Goal: Obtain resource: Obtain resource

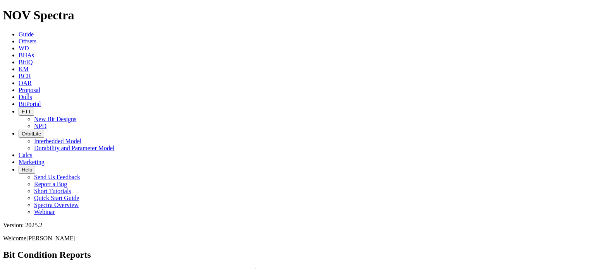
click at [36, 38] on span "Offsets" at bounding box center [28, 41] width 18 height 7
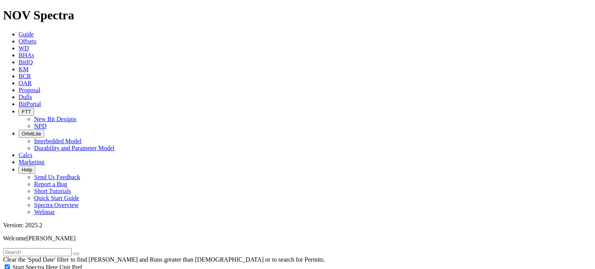
scroll to position [116, 0]
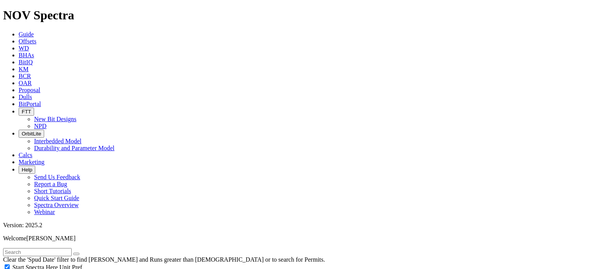
scroll to position [194, 0]
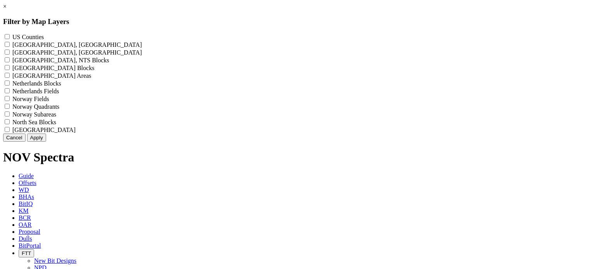
click at [44, 39] on label "US Counties - ()" at bounding box center [27, 37] width 31 height 7
click at [10, 39] on Counties "US Counties - ()" at bounding box center [7, 36] width 5 height 5
checkbox Counties "true"
click at [46, 142] on button "Apply" at bounding box center [36, 138] width 19 height 8
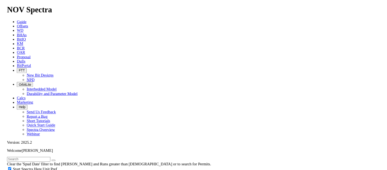
scroll to position [310, 0]
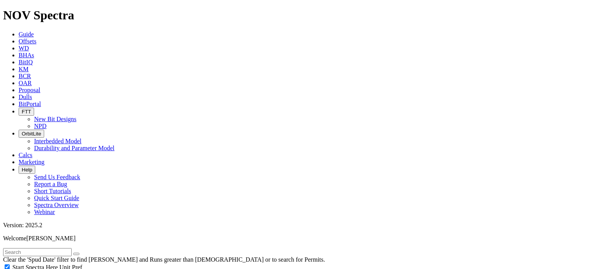
select select "9.875"
checkbox input "false"
select select "? number:9.875 ?"
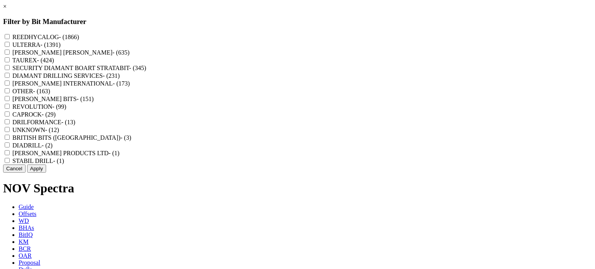
click at [10, 34] on input "REEDHYCALOG - (1866)" at bounding box center [7, 36] width 5 height 5
checkbox input "true"
drag, startPoint x: 335, startPoint y: 252, endPoint x: 322, endPoint y: 248, distance: 13.1
click at [46, 173] on button "Apply" at bounding box center [36, 169] width 19 height 8
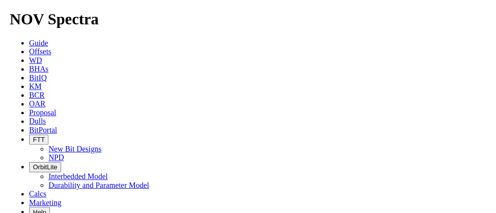
scroll to position [310, 0]
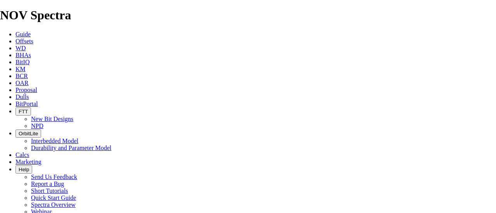
scroll to position [1278, 0]
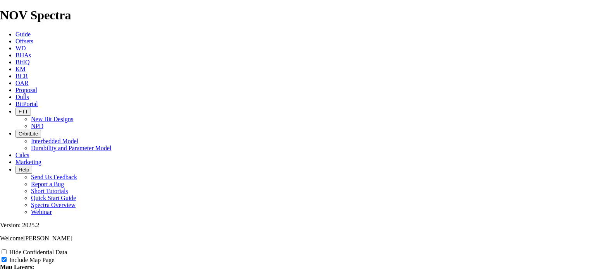
scroll to position [969, 0]
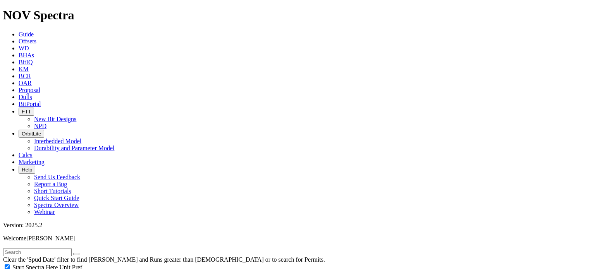
scroll to position [426, 0]
drag, startPoint x: 117, startPoint y: 144, endPoint x: 98, endPoint y: 144, distance: 18.6
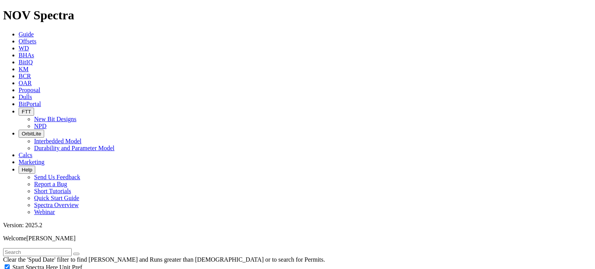
type input "2500"
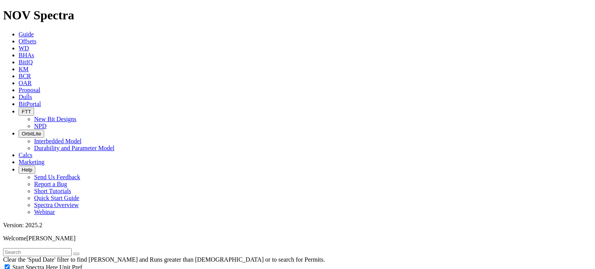
scroll to position [542, 0]
type input "4600"
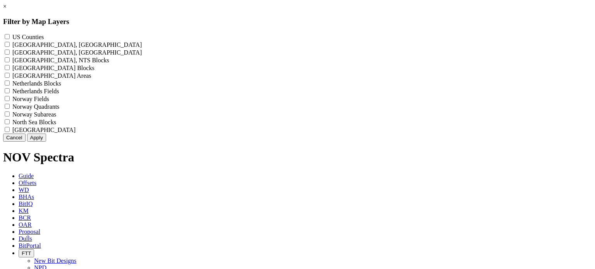
click at [10, 36] on Counties "US Counties - ()" at bounding box center [7, 36] width 5 height 5
checkbox Counties "true"
click at [46, 142] on button "Apply" at bounding box center [36, 138] width 19 height 8
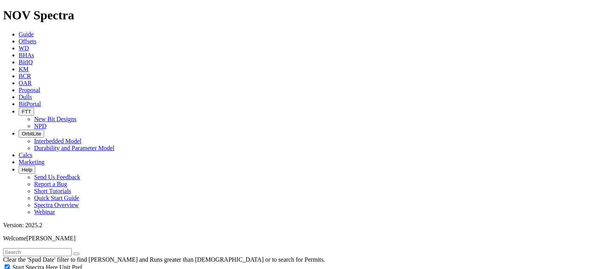
scroll to position [194, 0]
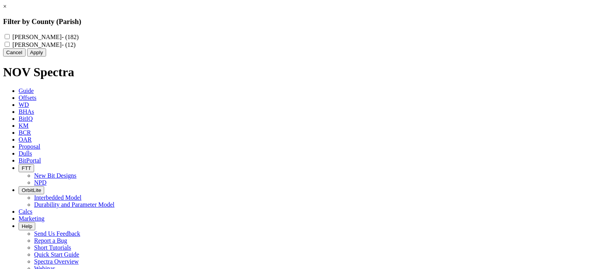
click at [79, 36] on label "MARTIN - (182)" at bounding box center [45, 37] width 66 height 7
click at [10, 36] on input "MARTIN - (182)" at bounding box center [7, 36] width 5 height 5
checkbox input "true"
click at [46, 57] on button "Apply" at bounding box center [36, 52] width 19 height 8
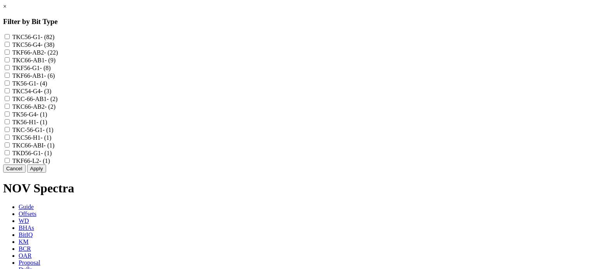
click at [55, 40] on span "- (82)" at bounding box center [48, 37] width 14 height 7
click at [10, 39] on input "TKC56-G1 - (82)" at bounding box center [7, 36] width 5 height 5
checkbox input "true"
click at [55, 48] on label "TKC56-G4 - (38)" at bounding box center [33, 44] width 42 height 7
click at [10, 47] on input "TKC56-G4 - (38)" at bounding box center [7, 44] width 5 height 5
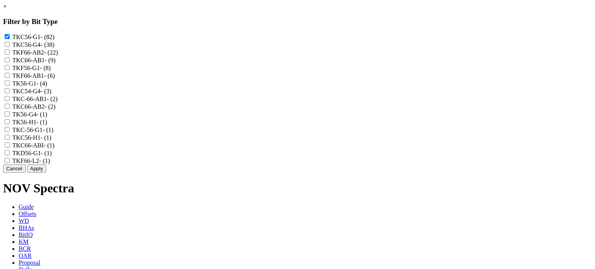
checkbox input "true"
click at [51, 71] on label "TKF56-G1 - (8)" at bounding box center [31, 68] width 38 height 7
click at [10, 70] on input "TKF56-G1 - (8)" at bounding box center [7, 67] width 5 height 5
checkbox input "true"
click at [47, 87] on label "TK56-G1 - (4)" at bounding box center [29, 83] width 35 height 7
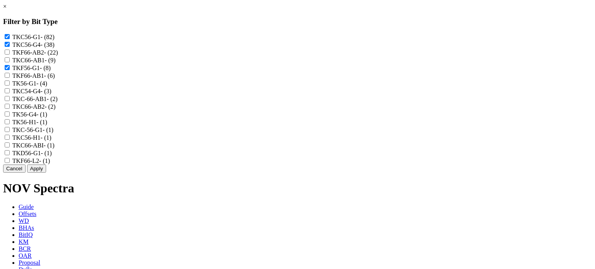
click at [10, 86] on input "TK56-G1 - (4)" at bounding box center [7, 83] width 5 height 5
checkbox input "true"
click at [52, 95] on label "TKC54-G4 - (3)" at bounding box center [31, 91] width 39 height 7
click at [10, 93] on input "TKC54-G4 - (3)" at bounding box center [7, 90] width 5 height 5
checkbox input "true"
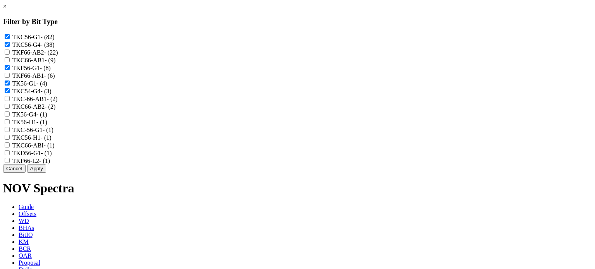
click at [47, 118] on label "TK56-G4 - (1)" at bounding box center [29, 114] width 35 height 7
click at [10, 117] on input "TK56-G4 - (1)" at bounding box center [7, 114] width 5 height 5
checkbox input "true"
click at [47, 125] on label "TK56-H1 - (1)" at bounding box center [29, 122] width 35 height 7
click at [10, 124] on input "TK56-H1 - (1)" at bounding box center [7, 121] width 5 height 5
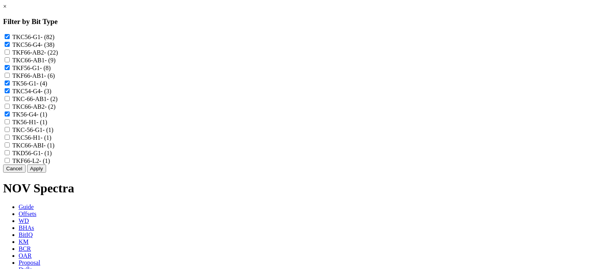
checkbox input "true"
click at [53, 133] on label "TKC-56-G1 - (1)" at bounding box center [32, 130] width 41 height 7
click at [10, 132] on input "TKC-56-G1 - (1)" at bounding box center [7, 129] width 5 height 5
checkbox input "true"
click at [52, 141] on label "TKC56-H1 - (1)" at bounding box center [31, 137] width 39 height 7
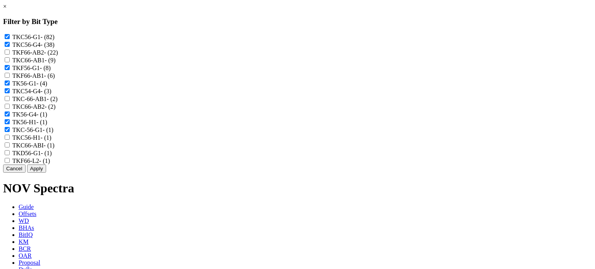
click at [10, 140] on input "TKC56-H1 - (1)" at bounding box center [7, 137] width 5 height 5
checkbox input "true"
click at [52, 156] on label "TKD56-G1 - (1)" at bounding box center [32, 153] width 40 height 7
click at [10, 155] on input "TKD56-G1 - (1)" at bounding box center [7, 152] width 5 height 5
checkbox input "true"
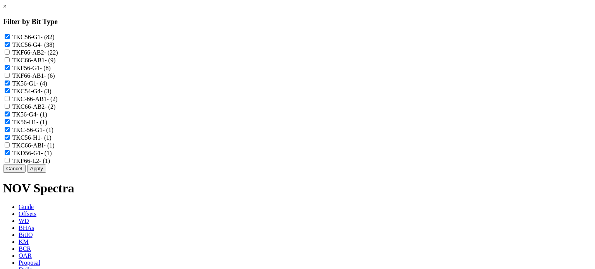
click at [46, 173] on button "Apply" at bounding box center [36, 169] width 19 height 8
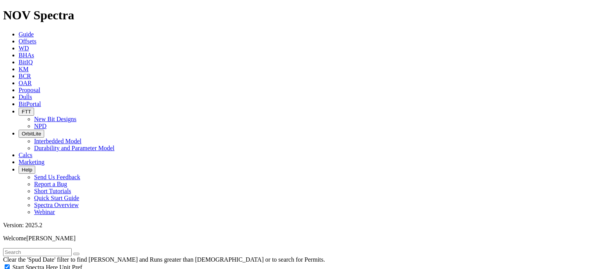
select select
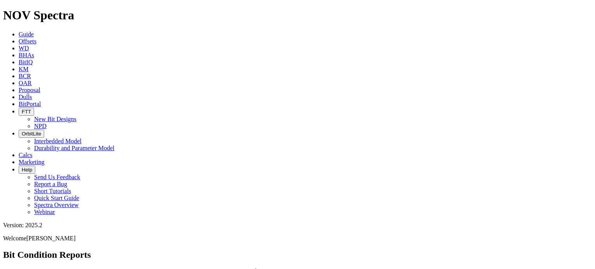
click at [32, 94] on span "Dulls" at bounding box center [26, 97] width 14 height 7
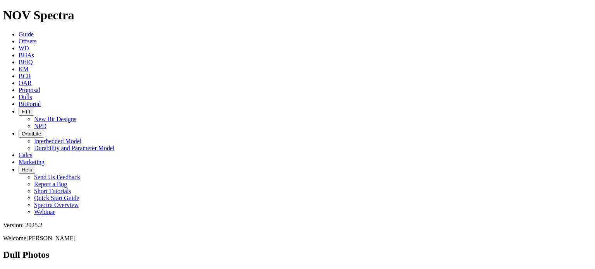
type input "a298061"
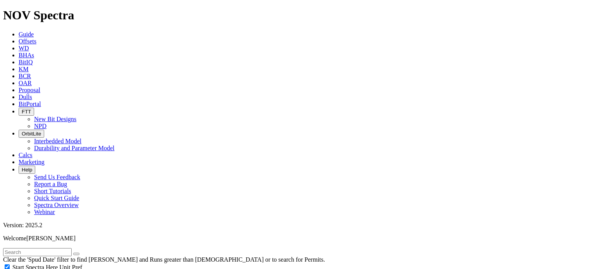
scroll to position [377, 0]
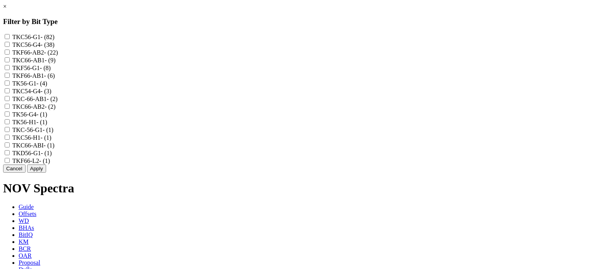
click at [10, 38] on input "TKC56-G1 - (82)" at bounding box center [7, 36] width 5 height 5
checkbox input "true"
click at [10, 46] on input "TKC56-G4 - (38)" at bounding box center [7, 44] width 5 height 5
checkbox input "true"
click at [51, 71] on label "TKF56-G1 - (8)" at bounding box center [31, 68] width 38 height 7
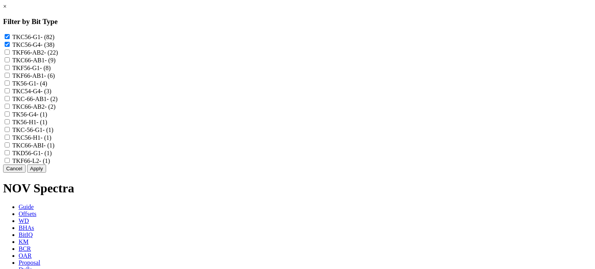
click at [10, 70] on input "TKF56-G1 - (8)" at bounding box center [7, 67] width 5 height 5
checkbox input "true"
click at [47, 87] on span "- (4)" at bounding box center [41, 83] width 11 height 7
click at [10, 86] on input "TK56-G1 - (4)" at bounding box center [7, 83] width 5 height 5
checkbox input "true"
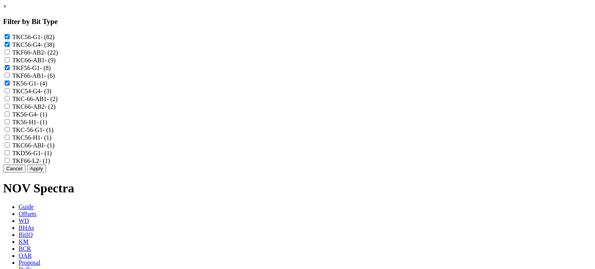
click at [52, 95] on label "TKC54-G4 - (3)" at bounding box center [31, 91] width 39 height 7
click at [10, 93] on input "TKC54-G4 - (3)" at bounding box center [7, 90] width 5 height 5
checkbox input "true"
click at [47, 118] on label "TK56-G4 - (1)" at bounding box center [29, 114] width 35 height 7
click at [10, 117] on input "TK56-G4 - (1)" at bounding box center [7, 114] width 5 height 5
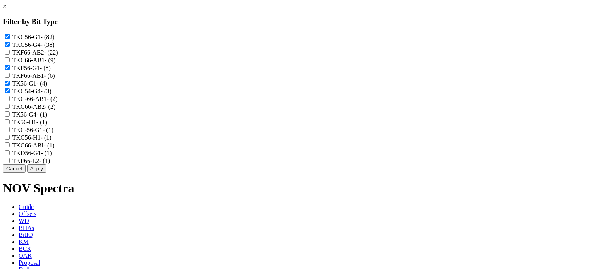
checkbox input "true"
click at [47, 125] on label "TK56-H1 - (1)" at bounding box center [29, 122] width 35 height 7
click at [10, 124] on input "TK56-H1 - (1)" at bounding box center [7, 121] width 5 height 5
checkbox input "true"
click at [53, 133] on label "TKC-56-G1 - (1)" at bounding box center [32, 130] width 41 height 7
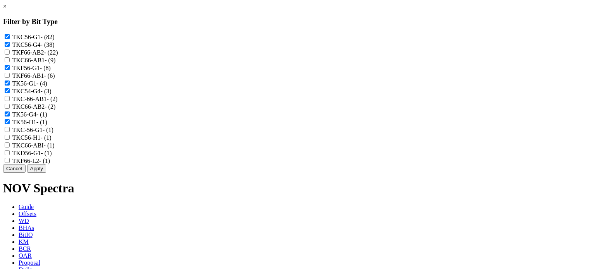
click at [10, 132] on input "TKC-56-G1 - (1)" at bounding box center [7, 129] width 5 height 5
checkbox input "true"
click at [52, 141] on label "TKC56-H1 - (1)" at bounding box center [31, 137] width 39 height 7
click at [10, 140] on input "TKC56-H1 - (1)" at bounding box center [7, 137] width 5 height 5
checkbox input "true"
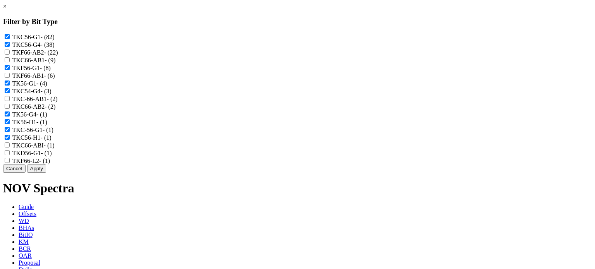
click at [52, 156] on label "TKD56-G1 - (1)" at bounding box center [32, 153] width 40 height 7
click at [10, 155] on input "TKD56-G1 - (1)" at bounding box center [7, 152] width 5 height 5
checkbox input "true"
click at [46, 173] on button "Apply" at bounding box center [36, 169] width 19 height 8
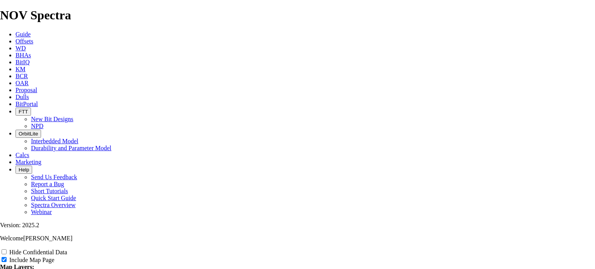
click at [7, 249] on input "Hide Confidential Data" at bounding box center [4, 251] width 5 height 5
checkbox input "true"
click at [7, 269] on input "US Counties" at bounding box center [4, 274] width 5 height 5
checkbox input "true"
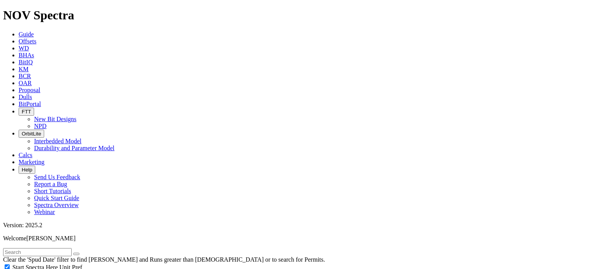
scroll to position [271, 0]
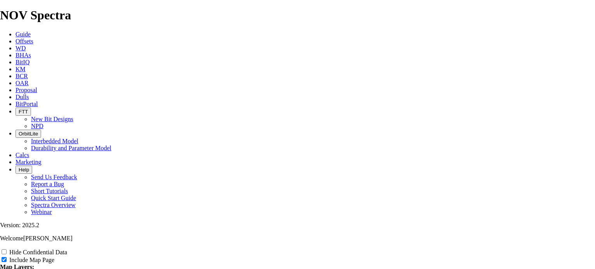
click at [7, 249] on input "Hide Confidential Data" at bounding box center [4, 251] width 5 height 5
checkbox input "true"
click at [7, 269] on input "US Counties" at bounding box center [4, 274] width 5 height 5
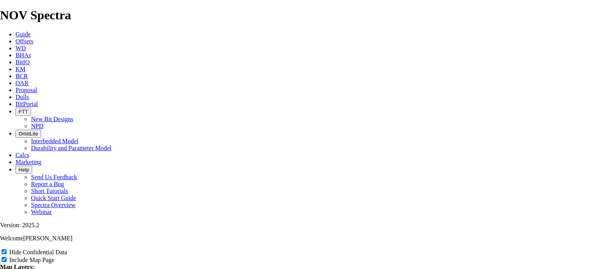
click at [7, 269] on input "US Counties" at bounding box center [4, 274] width 5 height 5
checkbox input "true"
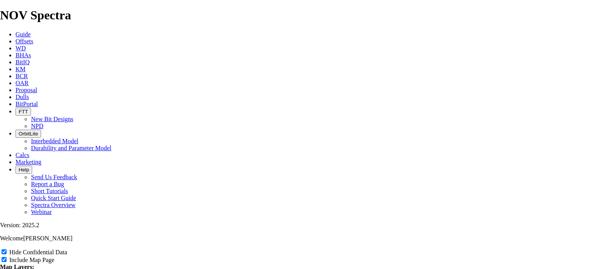
type input "9"
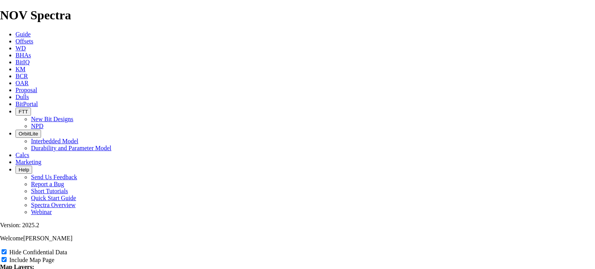
type input "9"
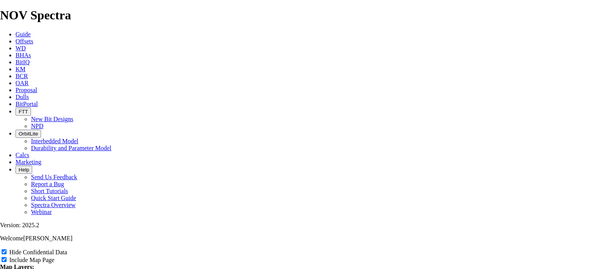
type input "9"
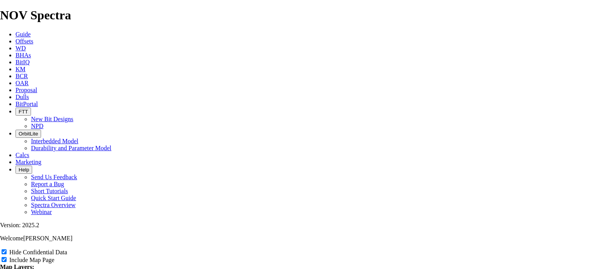
type input "9"
type input "9."
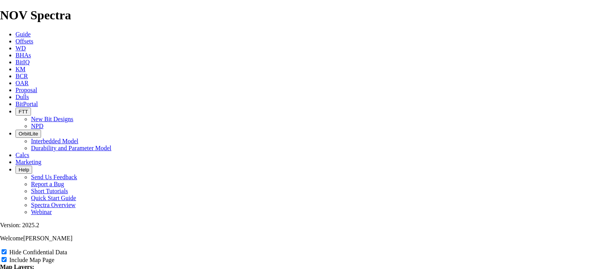
type input "9."
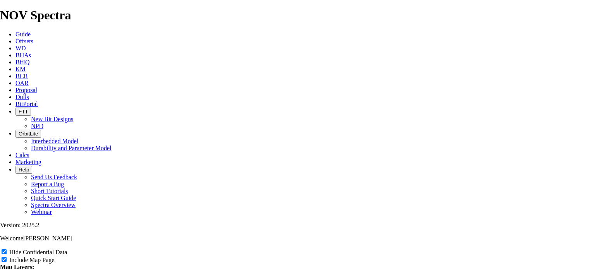
type input "9."
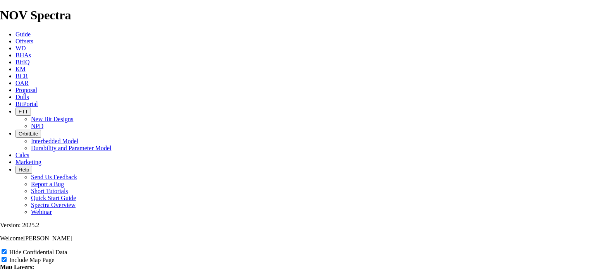
type input "9."
type input "9.8"
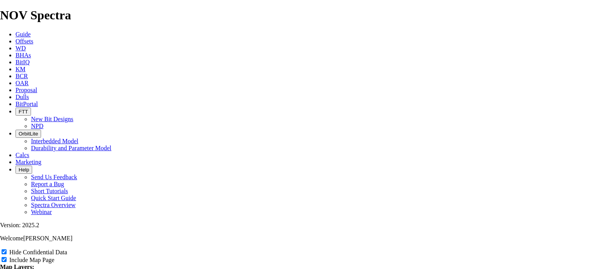
type input "9.8"
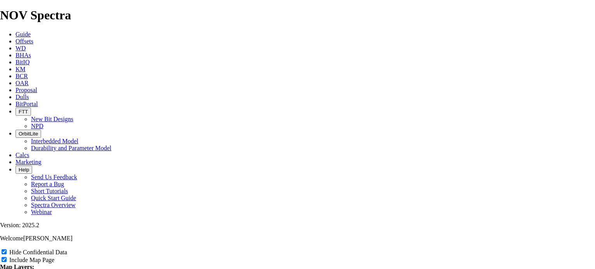
type input "9.8"
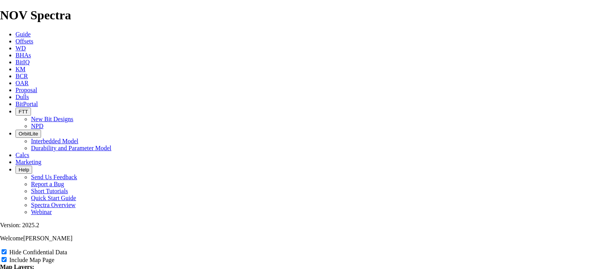
type input "9.8"
type input "9.87"
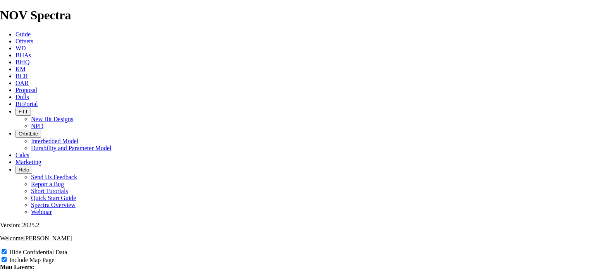
type input "9.87"
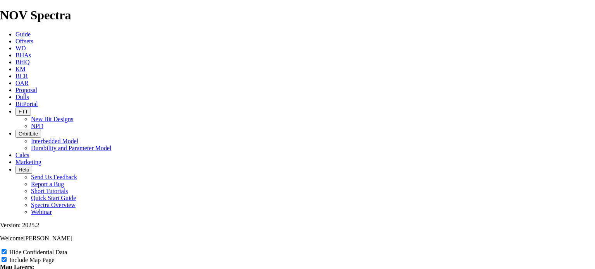
type input "9.87"
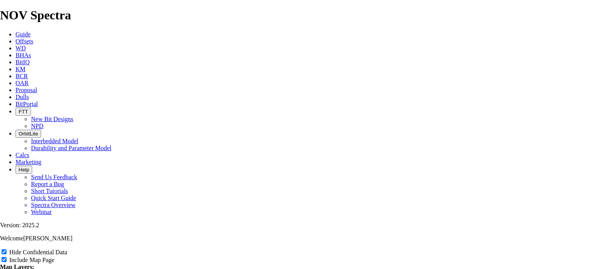
type input "9.87"
type input "9.875"
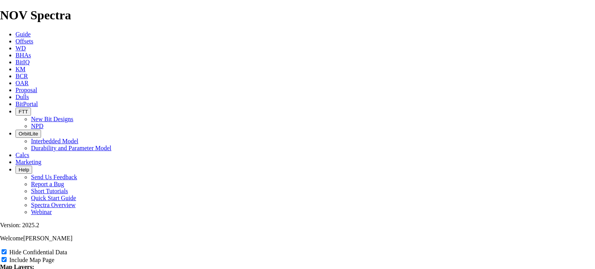
type input "9.875"
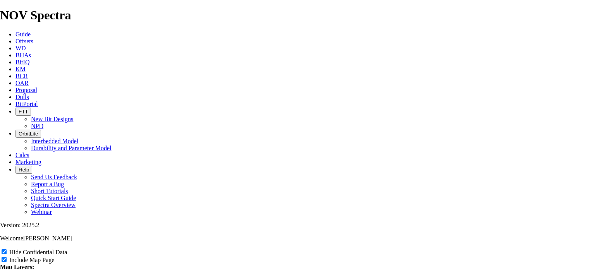
type input "9.875"
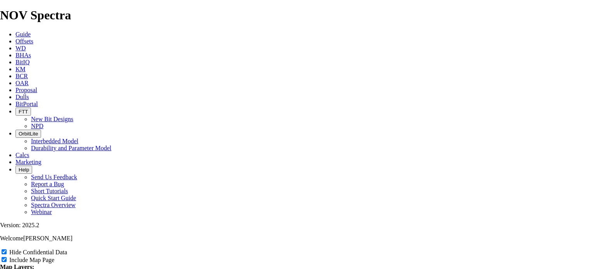
type input "9.875"
type input "9.875""
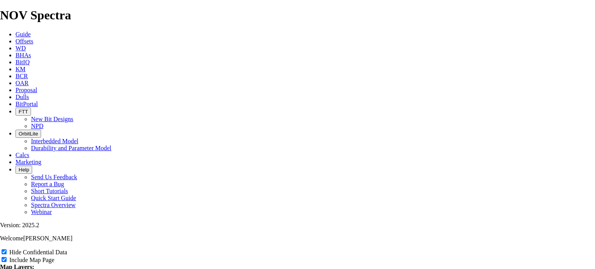
type input "9.875""
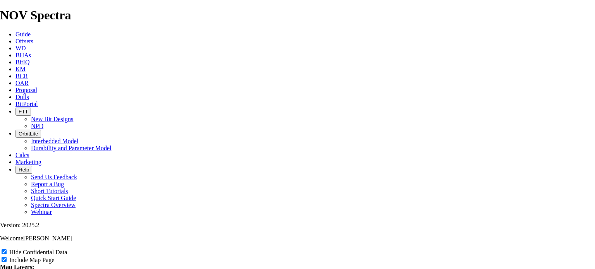
type input "9.875""
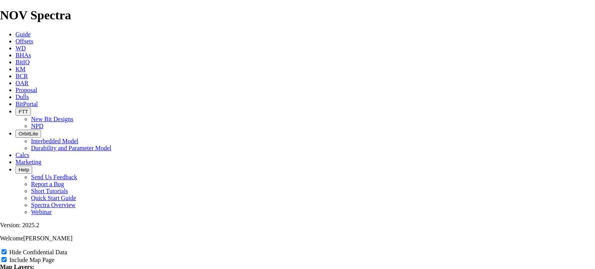
type input "9.875""
type input "9.875" 6"
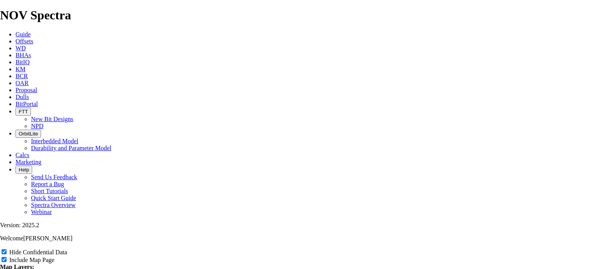
type input "9.875" 6"
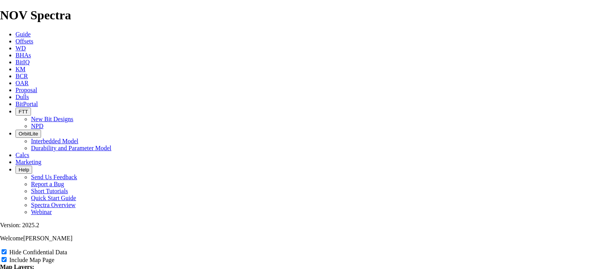
type input "9.875" 6"
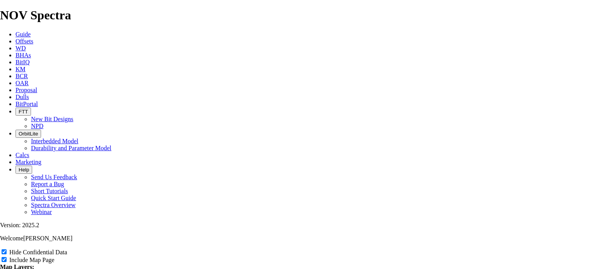
type input "9.875" 6"
type input "9.875""
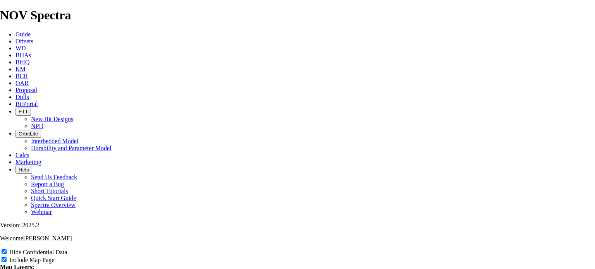
type input "9.875""
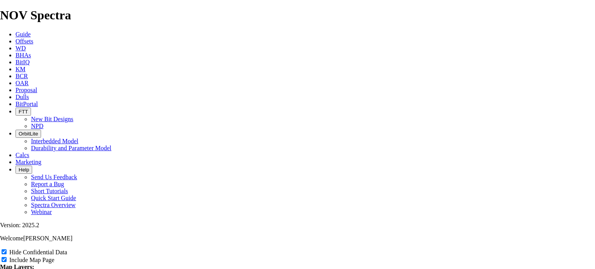
type input "9.875""
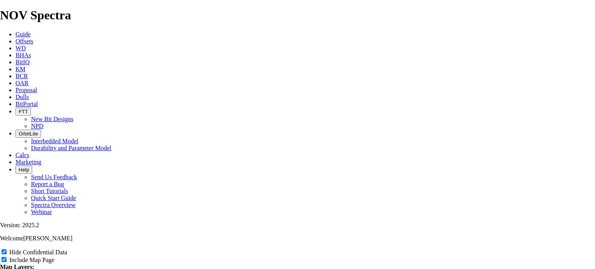
type input "9.875""
type input "9.875" 5"
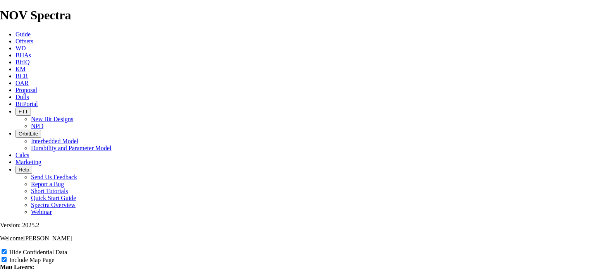
type input "9.875" 5"
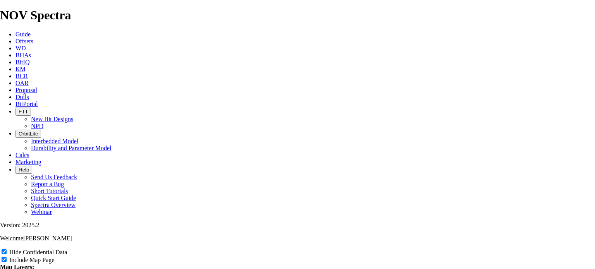
type input "9.875" 5"
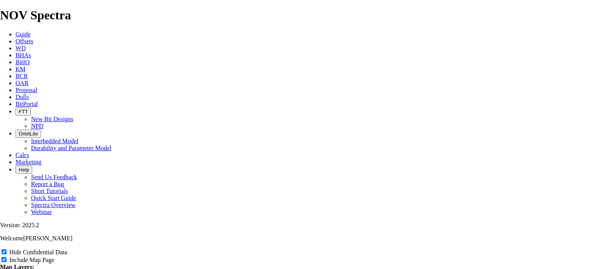
type input "9.875" 5"
type input "9.875" 56"
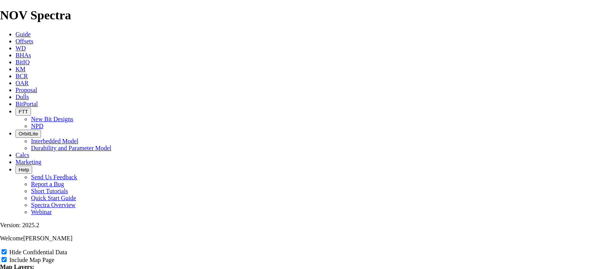
type input "9.875" 56"
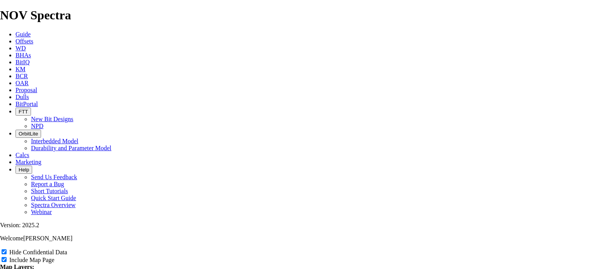
type input "9.875" 56"
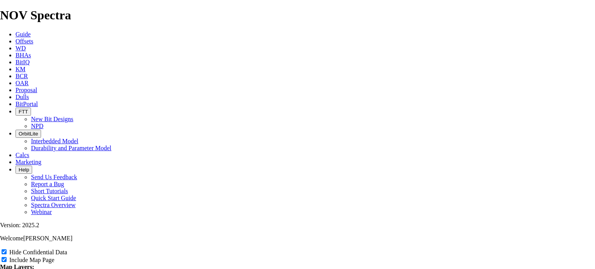
type input "9.875" 56"
type input "9.875" 5"
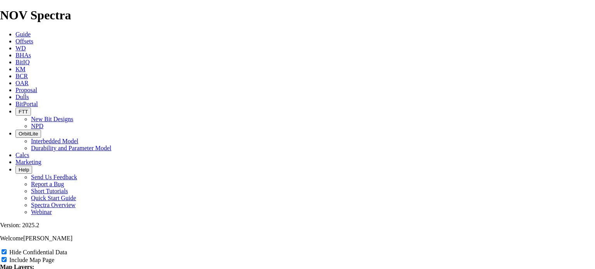
type input "9.875" 5"
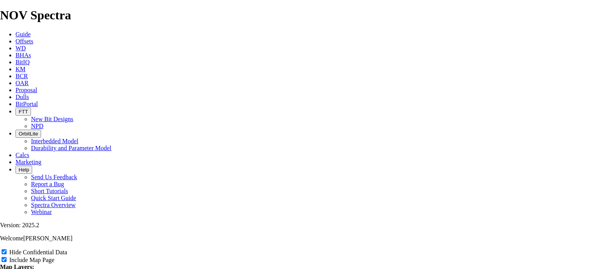
type input "9.875" 5"
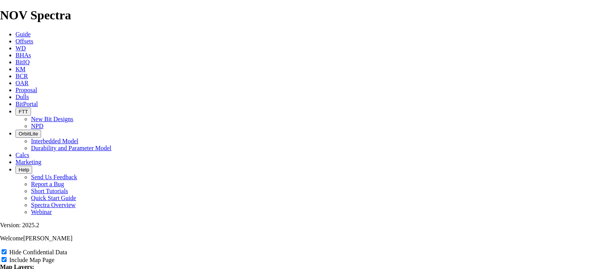
type input "9.875" 5"
type input "9.875""
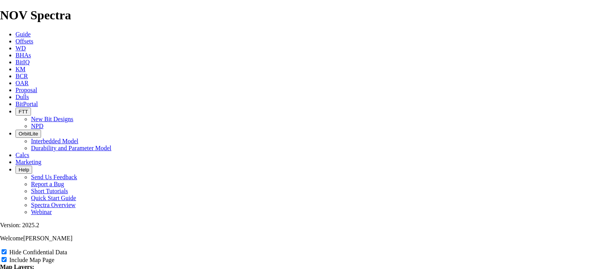
type input "9.875""
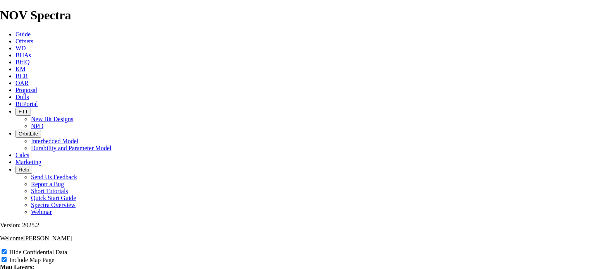
type input "9.875""
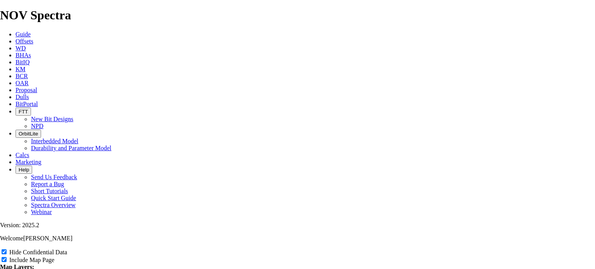
type input "9.875""
type input "9.875" TK"
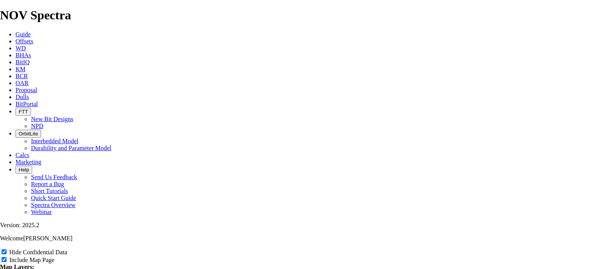
type input "9.875" TK"
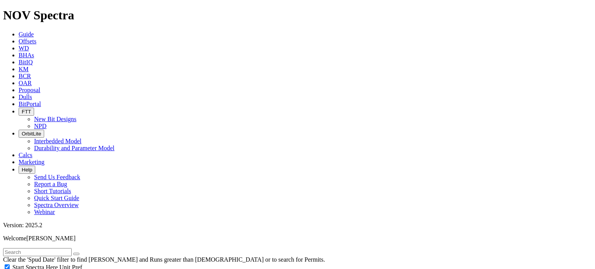
scroll to position [387, 0]
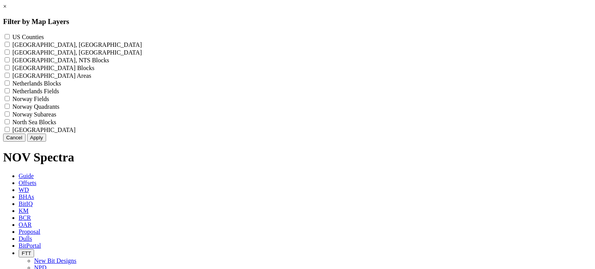
click at [10, 35] on Counties "US Counties - ()" at bounding box center [7, 36] width 5 height 5
drag, startPoint x: 332, startPoint y: 184, endPoint x: 199, endPoint y: 181, distance: 132.1
click at [46, 142] on button "Apply" at bounding box center [36, 138] width 19 height 8
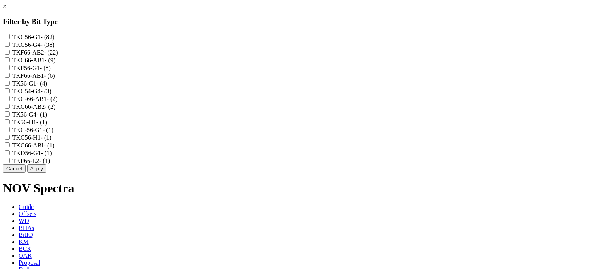
click at [58, 56] on label "TKF66-AB2 - (22)" at bounding box center [35, 52] width 46 height 7
click at [10, 55] on input "TKF66-AB2 - (22)" at bounding box center [7, 52] width 5 height 5
click at [56, 64] on label "TKC66-AB1 - (9)" at bounding box center [33, 60] width 43 height 7
click at [10, 62] on input "TKC66-AB1 - (9)" at bounding box center [7, 59] width 5 height 5
click at [55, 79] on label "TKF66-AB1 - (6)" at bounding box center [33, 75] width 43 height 7
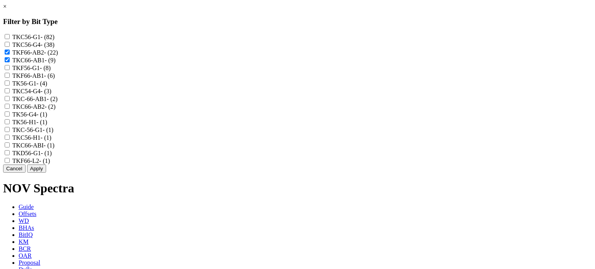
click at [10, 78] on input "TKF66-AB1 - (6)" at bounding box center [7, 75] width 5 height 5
click at [58, 102] on label "TKC-66-AB1 - (2)" at bounding box center [34, 99] width 45 height 7
click at [10, 101] on input "TKC-66-AB1 - (2)" at bounding box center [7, 98] width 5 height 5
click at [56, 110] on label "TKC66-AB2 - (2)" at bounding box center [33, 106] width 43 height 7
click at [10, 109] on input "TKC66-AB2 - (2)" at bounding box center [7, 106] width 5 height 5
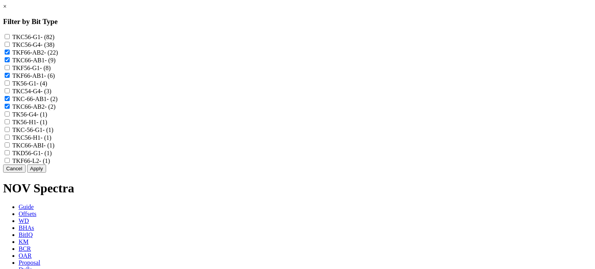
click at [55, 149] on label "TKC66-ABI - (1)" at bounding box center [33, 145] width 42 height 7
click at [10, 148] on input "TKC66-ABI - (1)" at bounding box center [7, 145] width 5 height 5
click at [50, 164] on label "TKF66-L2 - (1)" at bounding box center [31, 161] width 38 height 7
click at [10, 163] on input "TKF66-L2 - (1)" at bounding box center [7, 160] width 5 height 5
click at [46, 173] on button "Apply" at bounding box center [36, 169] width 19 height 8
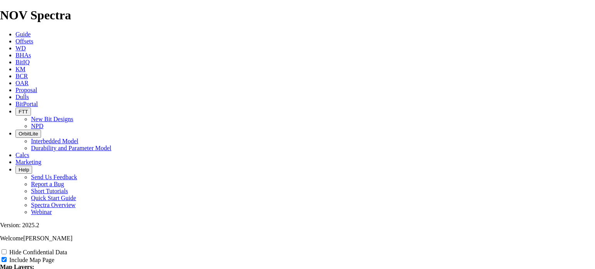
click at [7, 249] on input "Hide Confidential Data" at bounding box center [4, 251] width 5 height 5
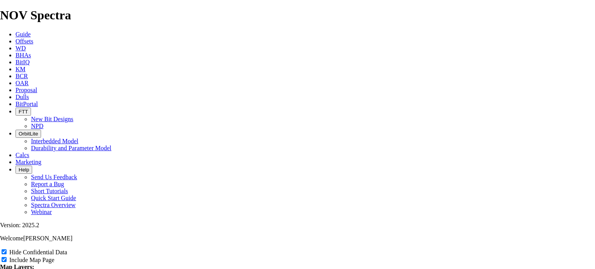
click at [7, 269] on input "US Counties" at bounding box center [4, 274] width 5 height 5
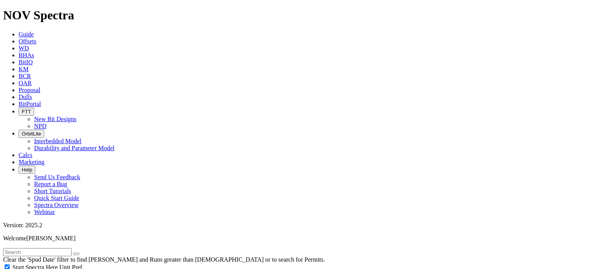
scroll to position [349, 0]
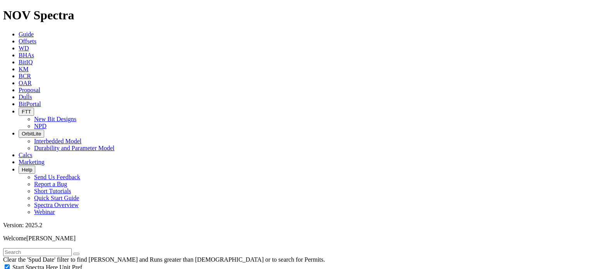
scroll to position [12649, 0]
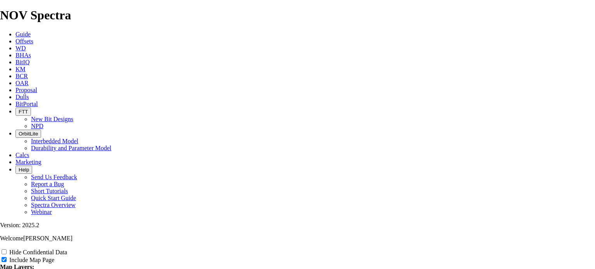
scroll to position [310, 0]
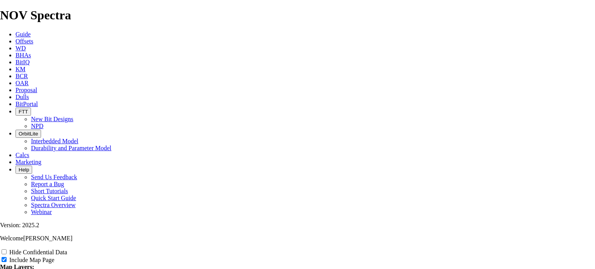
scroll to position [503, 0]
click at [7, 249] on input "Hide Confidential Data" at bounding box center [4, 251] width 5 height 5
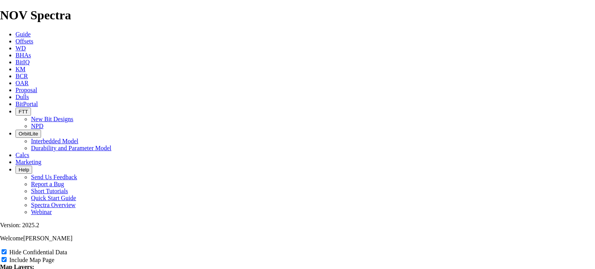
click at [33, 38] on link "Offsets" at bounding box center [24, 41] width 18 height 7
